Goal: Task Accomplishment & Management: Use online tool/utility

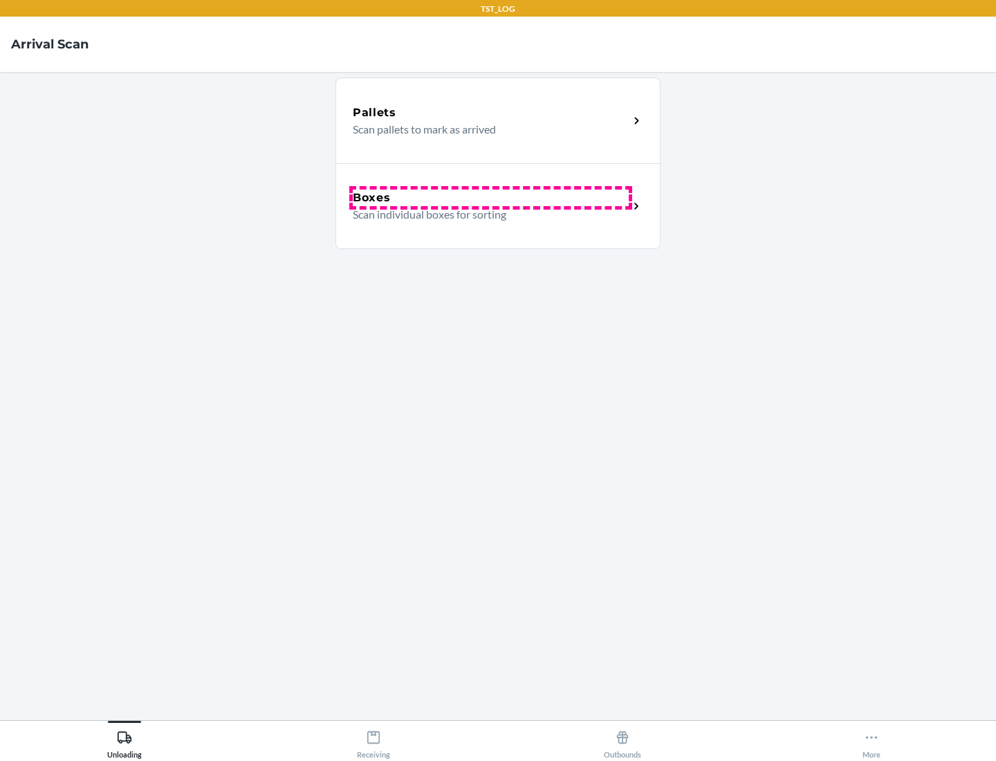
click at [490, 198] on div "Boxes" at bounding box center [491, 197] width 276 height 17
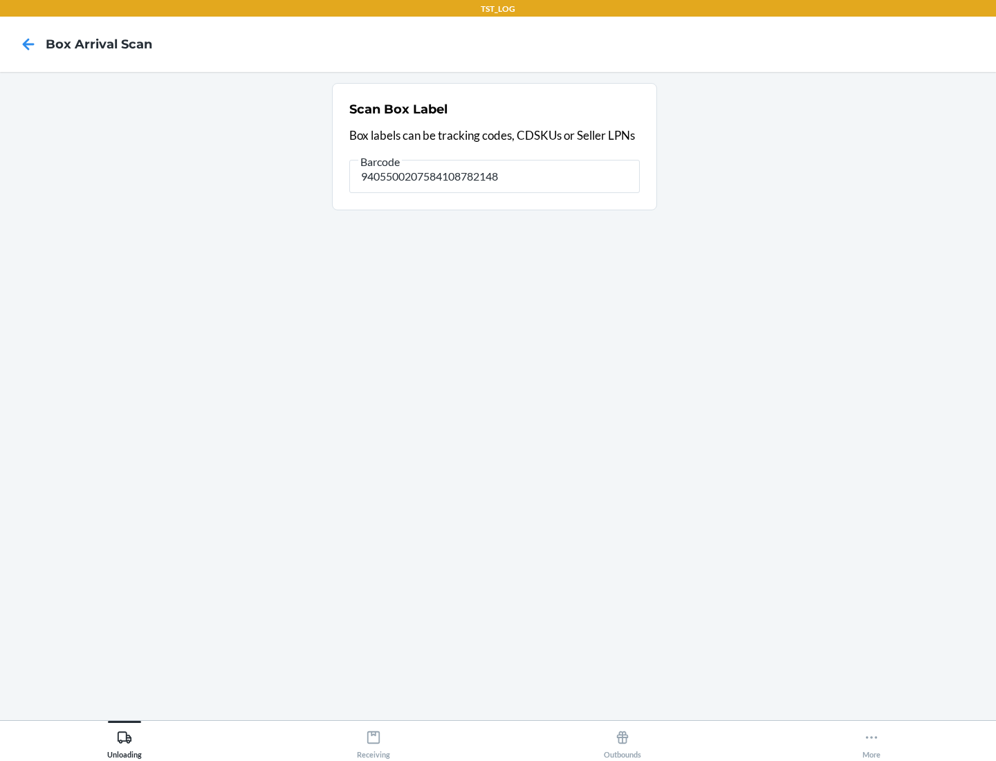
type input "9405500207584108782148"
